Goal: Find specific page/section: Find specific page/section

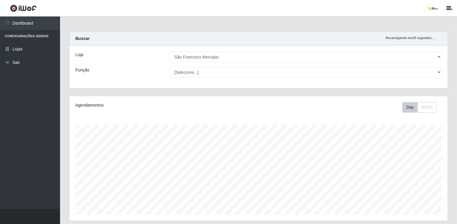
select select "168"
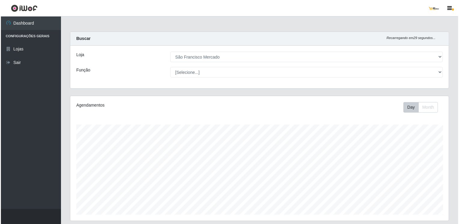
scroll to position [125, 379]
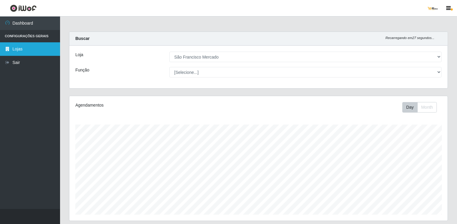
click at [19, 46] on link "Lojas" at bounding box center [30, 49] width 60 height 14
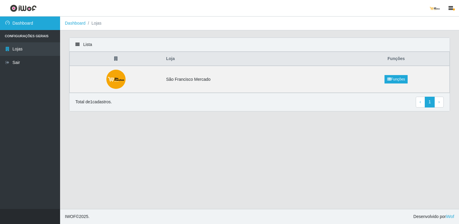
click at [55, 22] on link "Dashboard" at bounding box center [30, 24] width 60 height 14
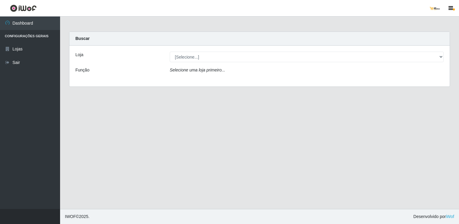
click at [46, 33] on li "Configurações Gerais" at bounding box center [30, 36] width 60 height 12
click at [43, 38] on li "Configurações Gerais" at bounding box center [30, 36] width 60 height 12
drag, startPoint x: 43, startPoint y: 38, endPoint x: 26, endPoint y: 20, distance: 24.7
click at [26, 20] on link "Dashboard" at bounding box center [30, 24] width 60 height 14
click at [19, 50] on link "Lojas" at bounding box center [30, 49] width 60 height 14
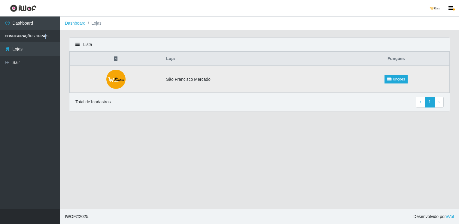
click at [115, 82] on img at bounding box center [115, 79] width 19 height 19
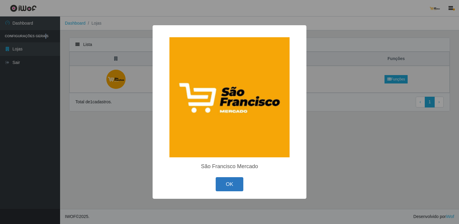
click at [241, 180] on button "OK" at bounding box center [230, 184] width 28 height 14
